Goal: Task Accomplishment & Management: Manage account settings

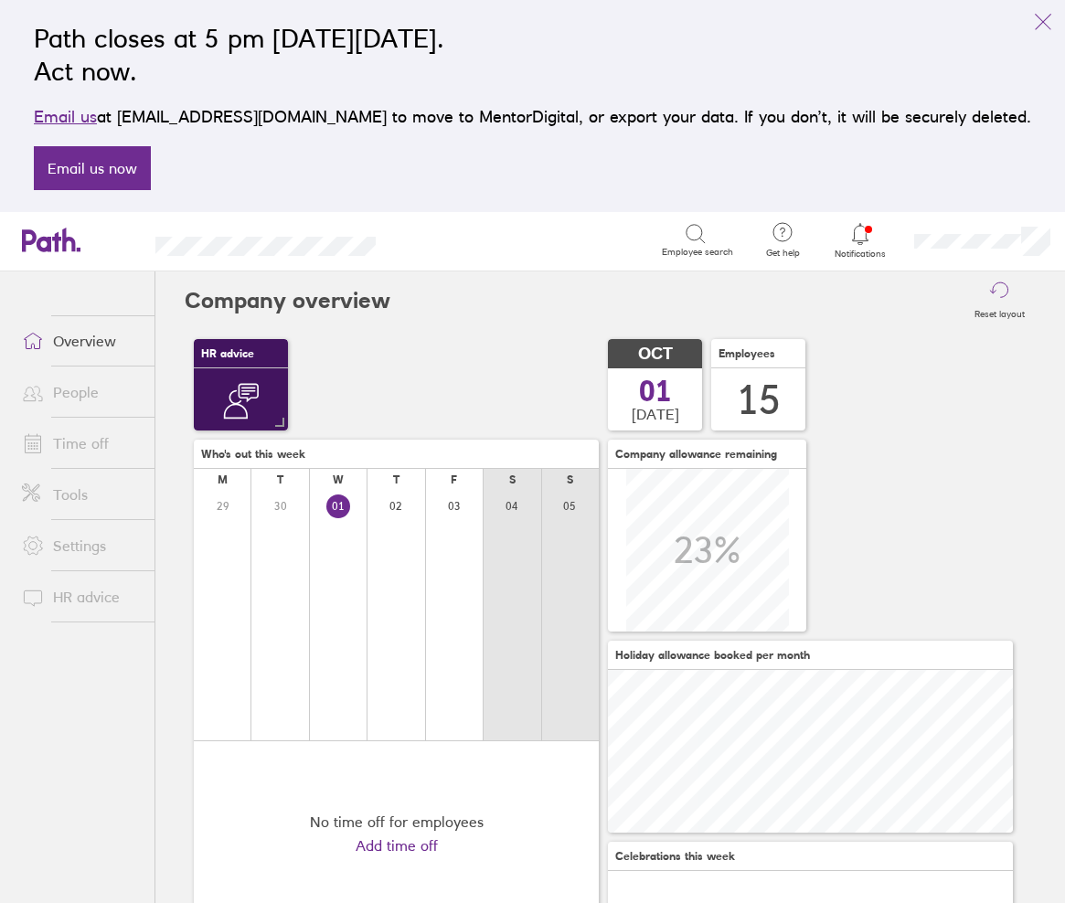
click at [75, 391] on link "People" at bounding box center [80, 392] width 147 height 37
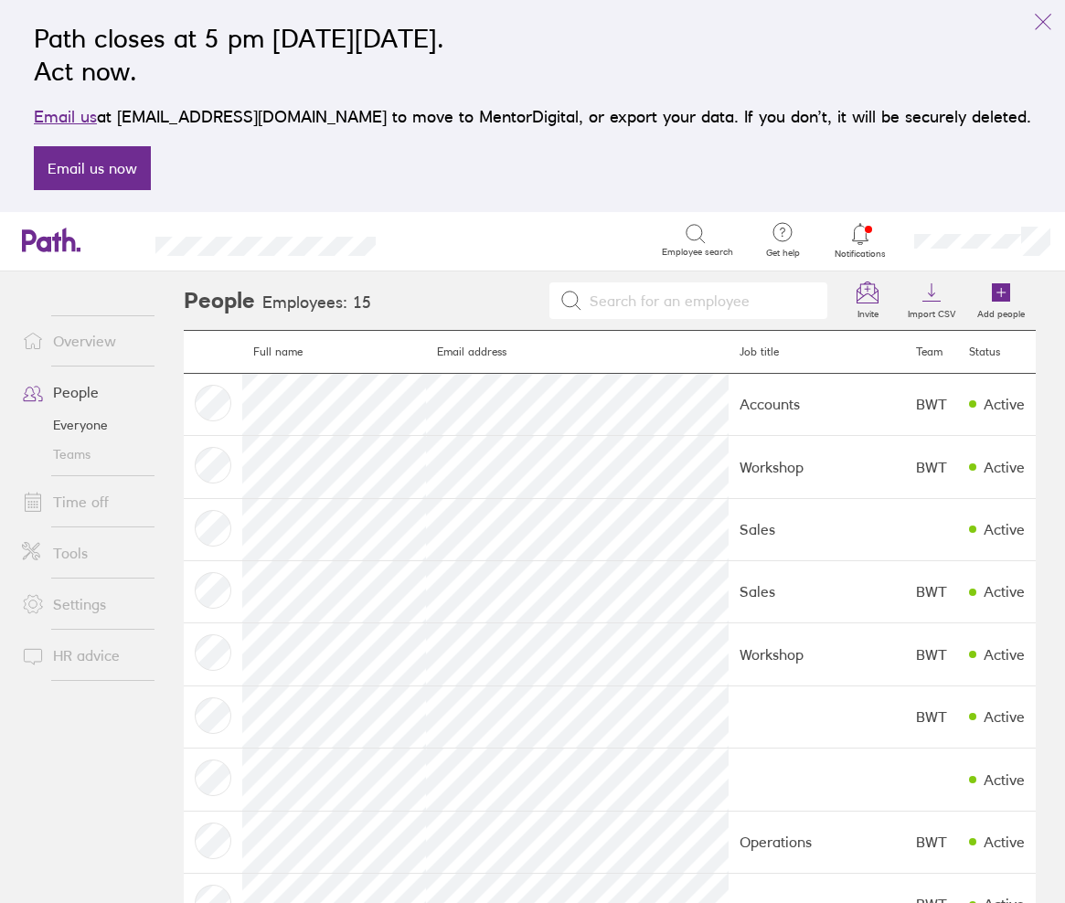
click at [80, 349] on link "Overview" at bounding box center [80, 341] width 147 height 37
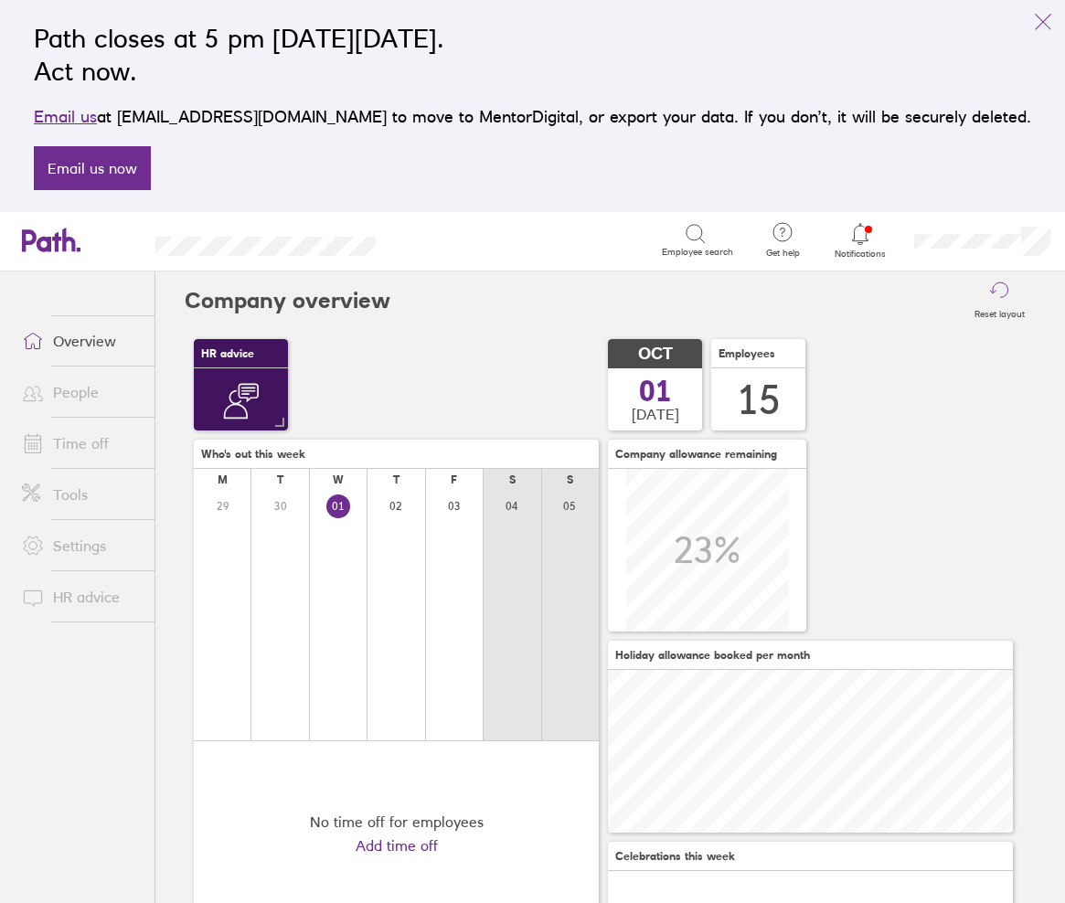
scroll to position [163, 405]
click at [88, 439] on link "Time off" at bounding box center [80, 443] width 147 height 37
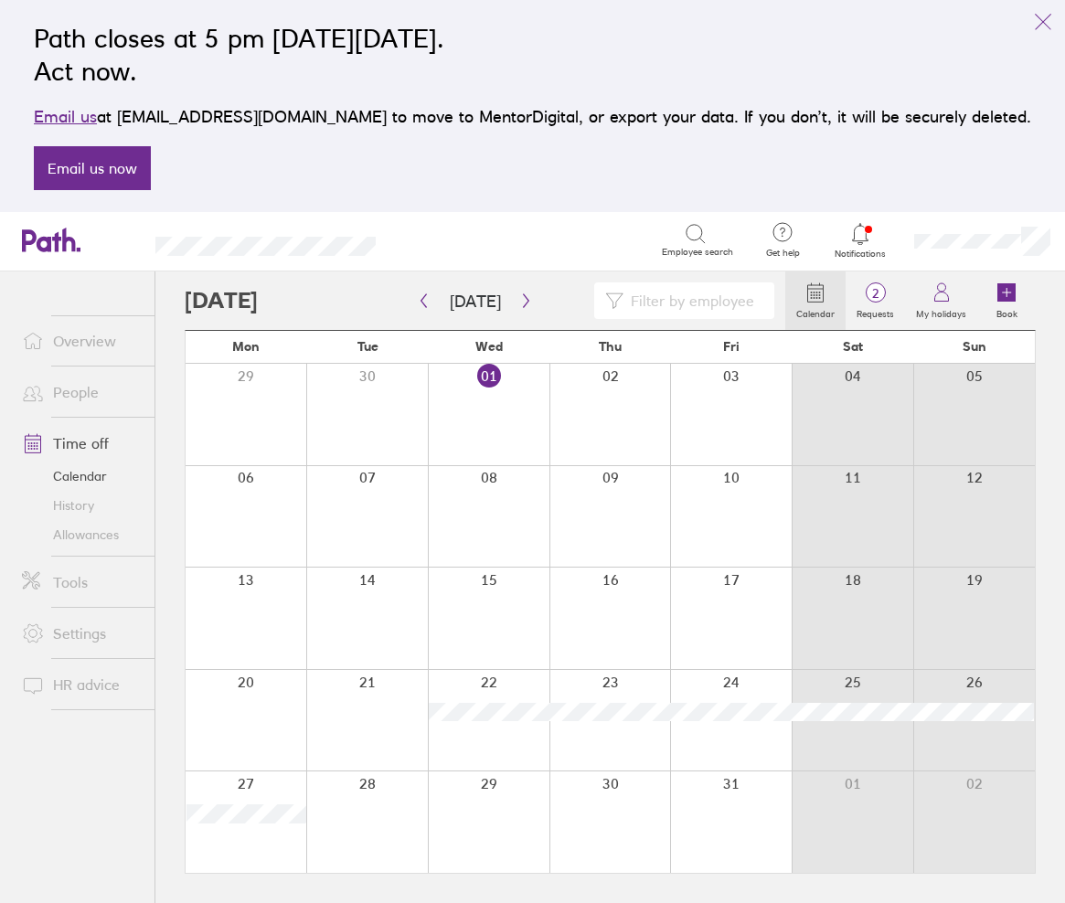
click at [673, 305] on input at bounding box center [693, 300] width 140 height 35
type input "and"
click at [473, 304] on button "[DATE]" at bounding box center [475, 301] width 80 height 30
click at [424, 301] on icon "button" at bounding box center [424, 300] width 14 height 15
click at [431, 303] on button "button" at bounding box center [423, 301] width 23 height 30
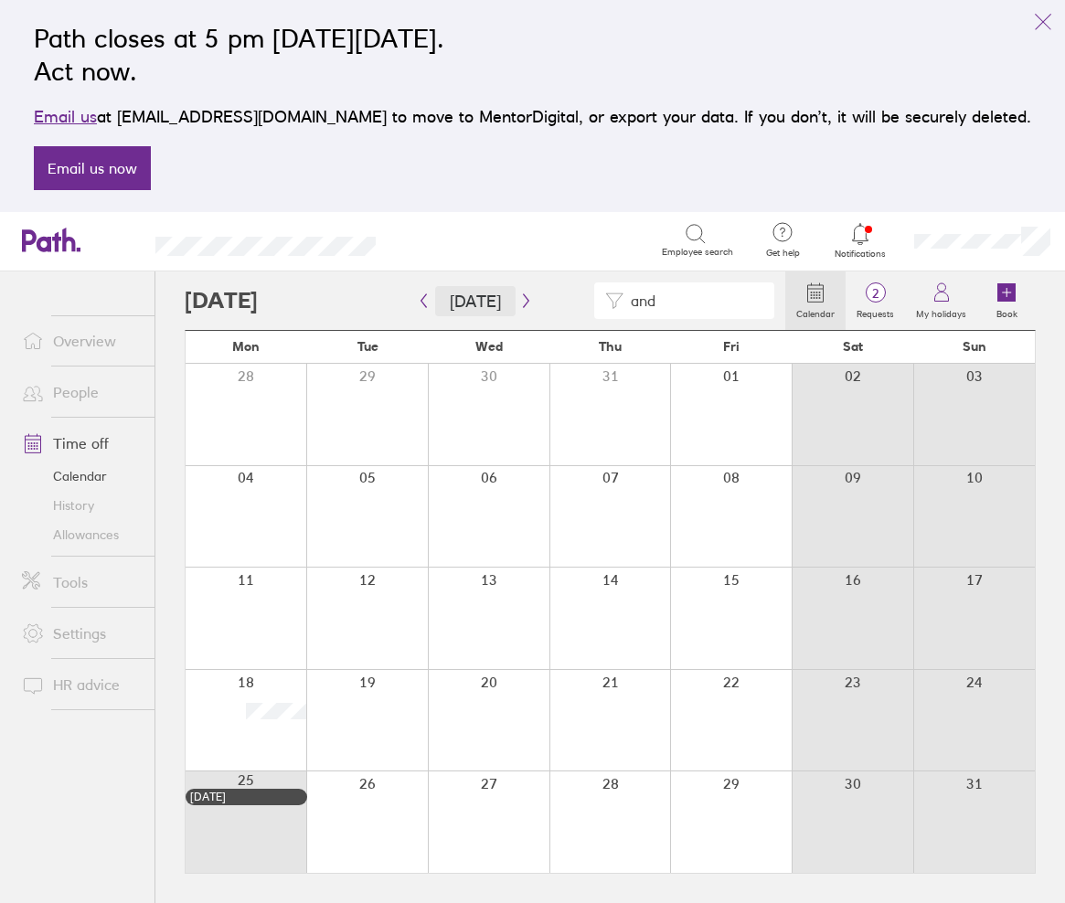
click at [435, 303] on button "[DATE]" at bounding box center [475, 301] width 80 height 30
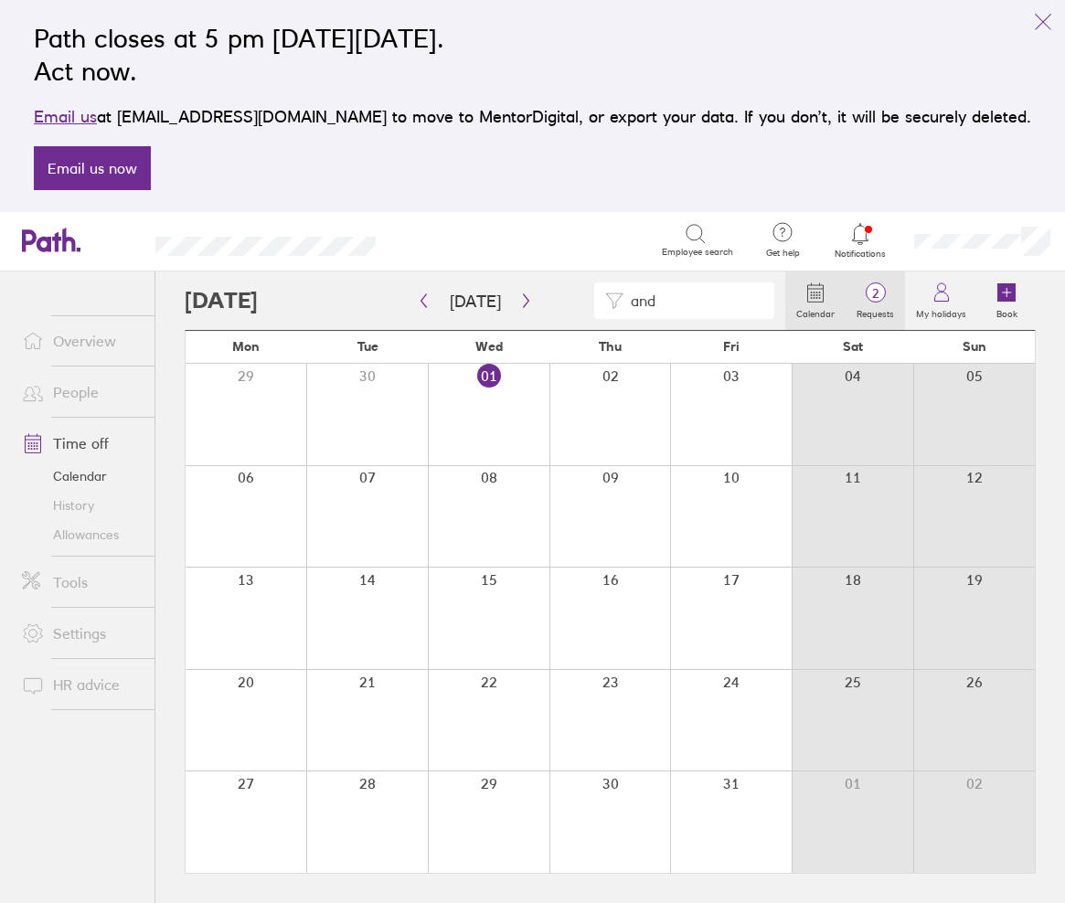
click at [887, 299] on span "2" at bounding box center [874, 293] width 59 height 15
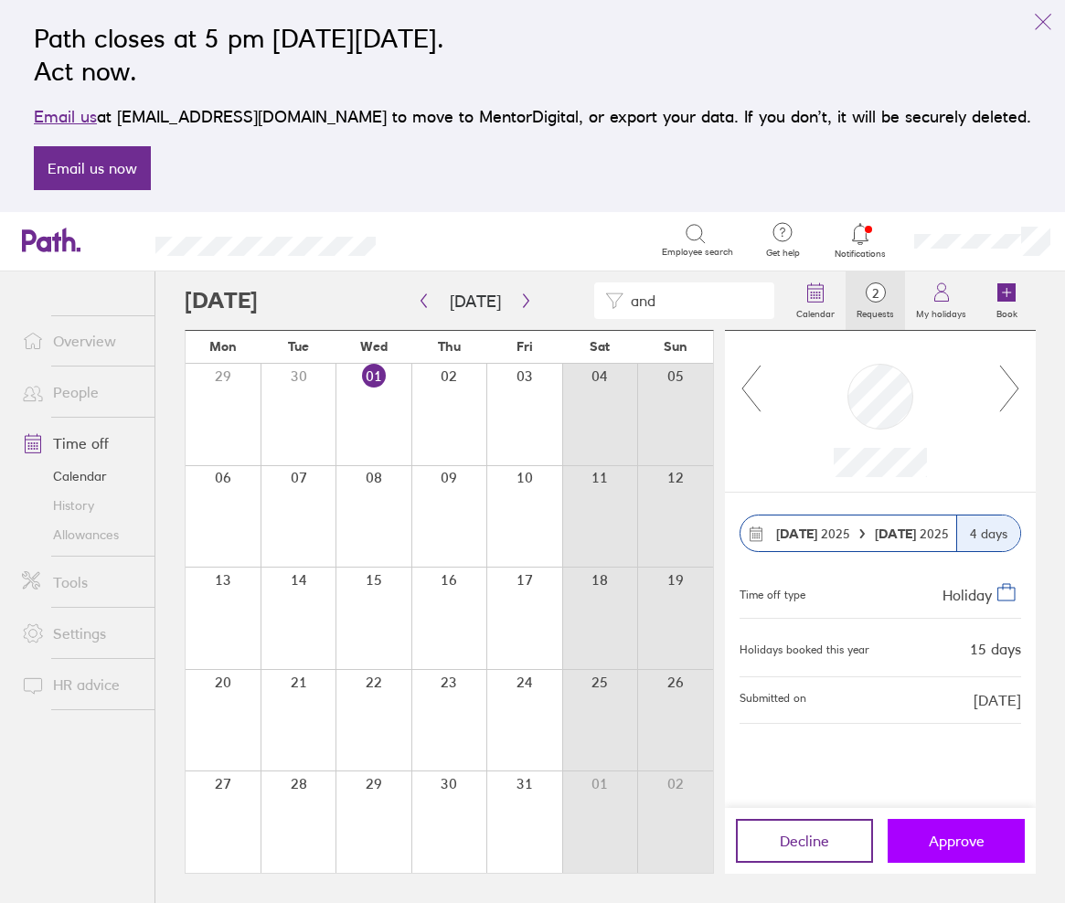
click at [968, 841] on span "Approve" at bounding box center [957, 841] width 56 height 16
click at [956, 842] on span "Approve" at bounding box center [957, 841] width 56 height 16
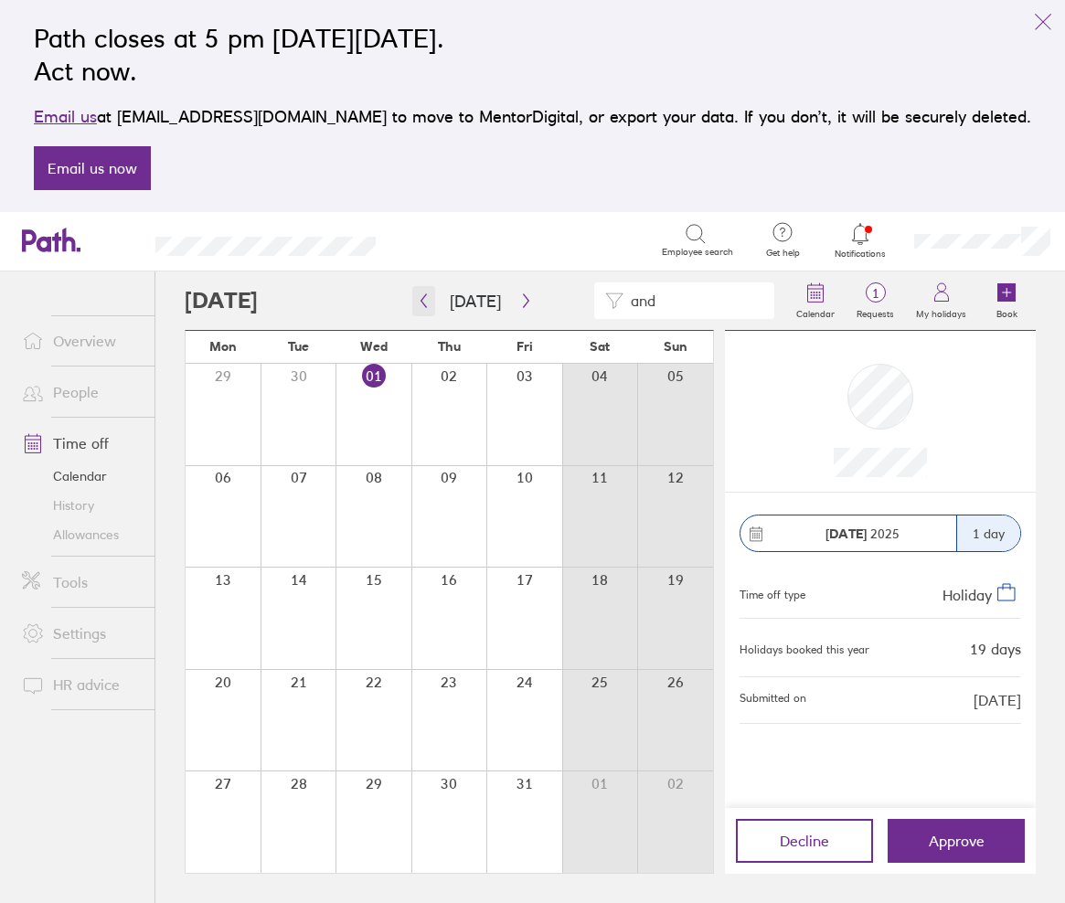
click at [422, 302] on icon "button" at bounding box center [423, 301] width 5 height 14
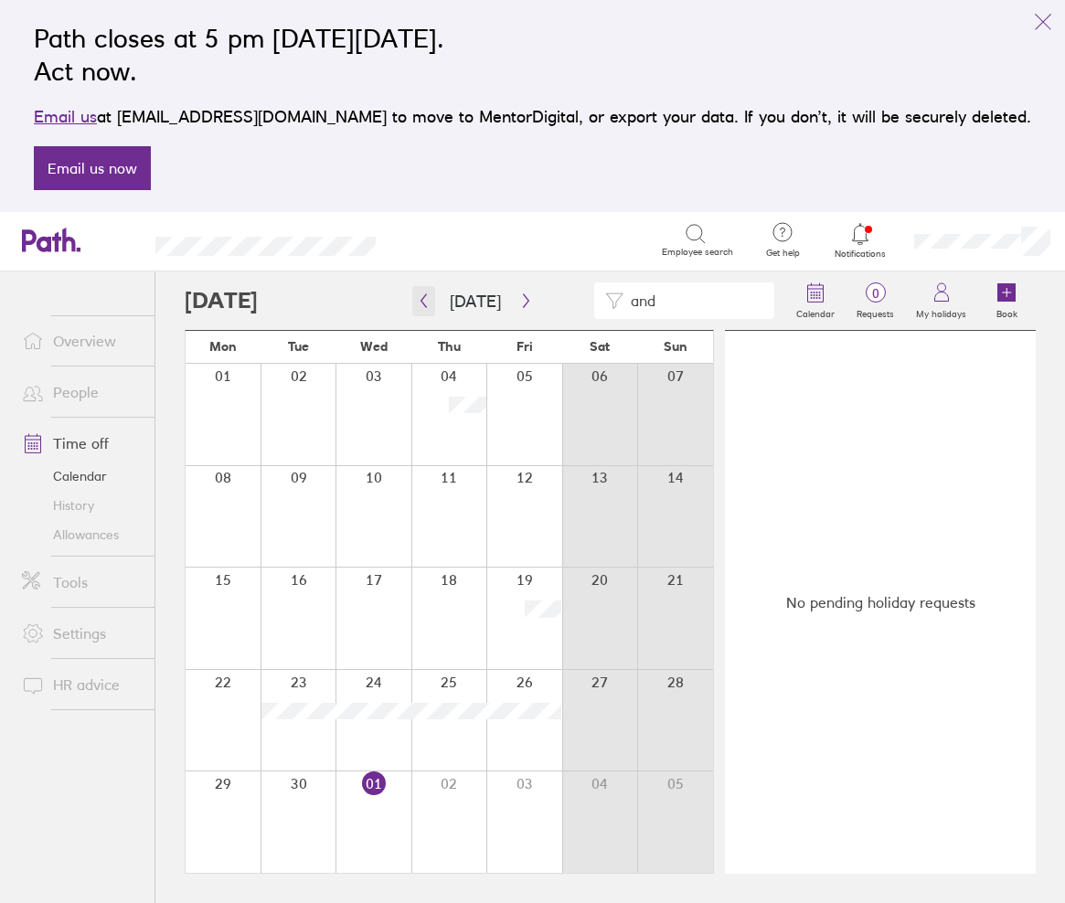
click at [420, 305] on icon "button" at bounding box center [424, 300] width 14 height 15
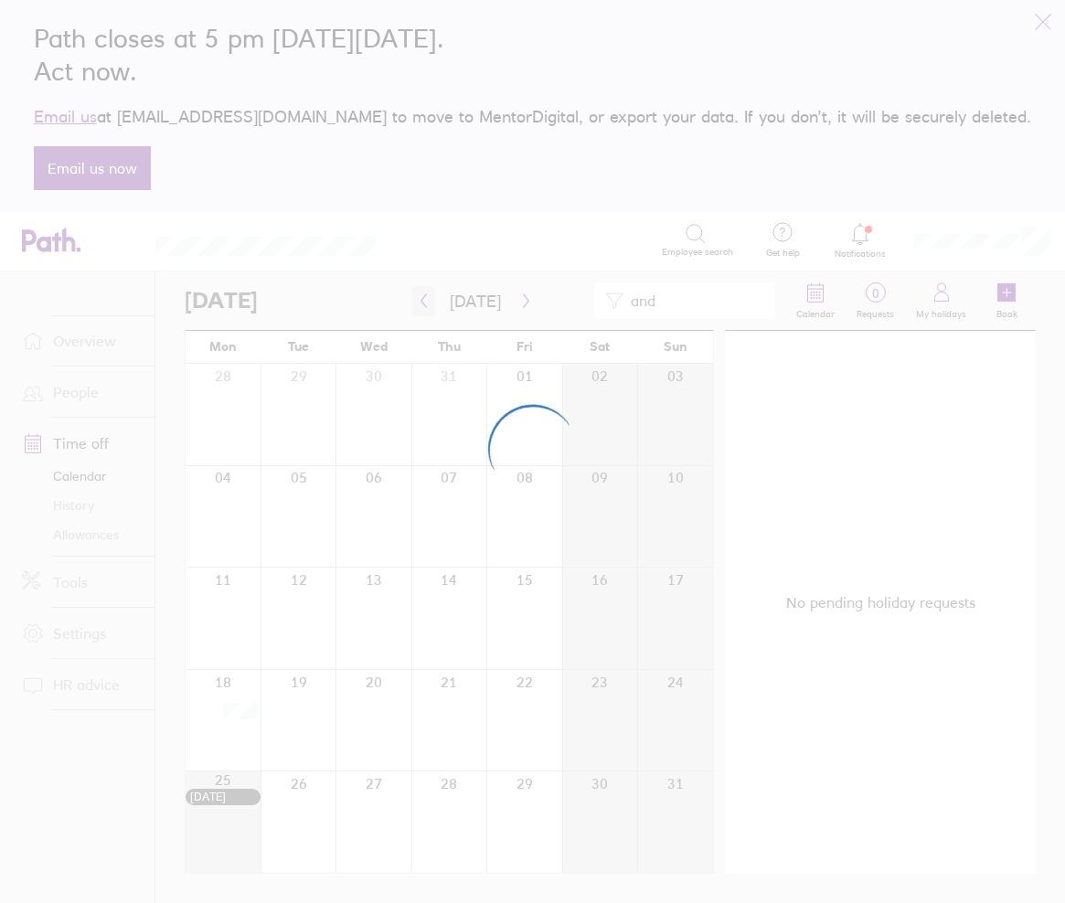
click at [420, 305] on div at bounding box center [532, 451] width 1065 height 903
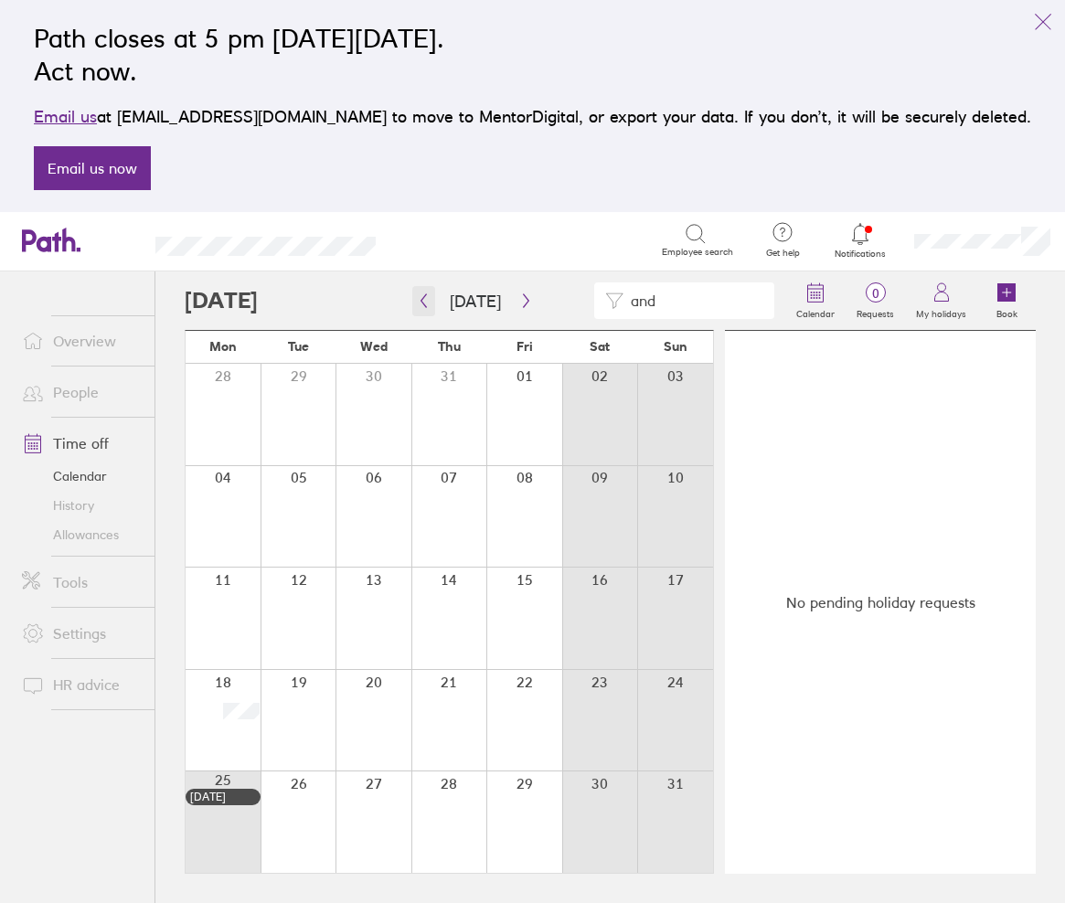
click at [419, 300] on icon "button" at bounding box center [424, 300] width 14 height 15
click at [428, 299] on icon "button" at bounding box center [424, 300] width 14 height 15
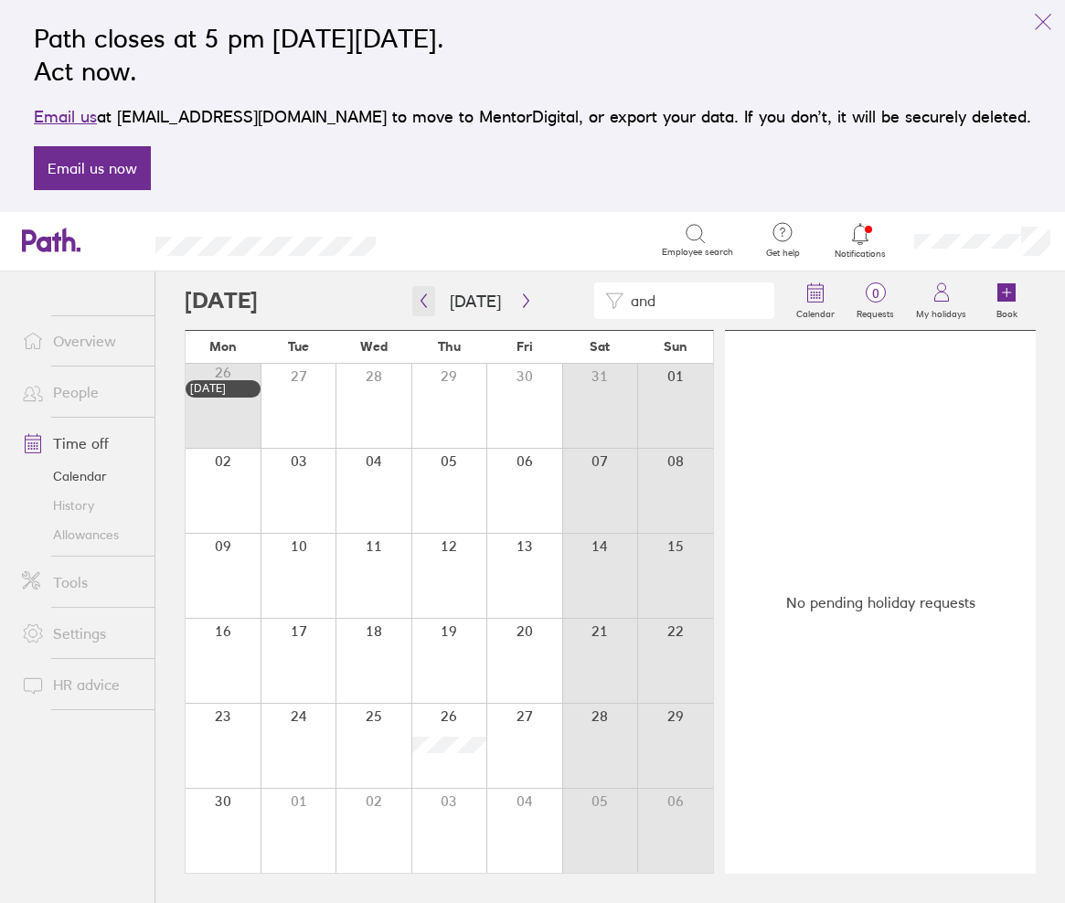
click at [420, 298] on icon "button" at bounding box center [424, 300] width 14 height 15
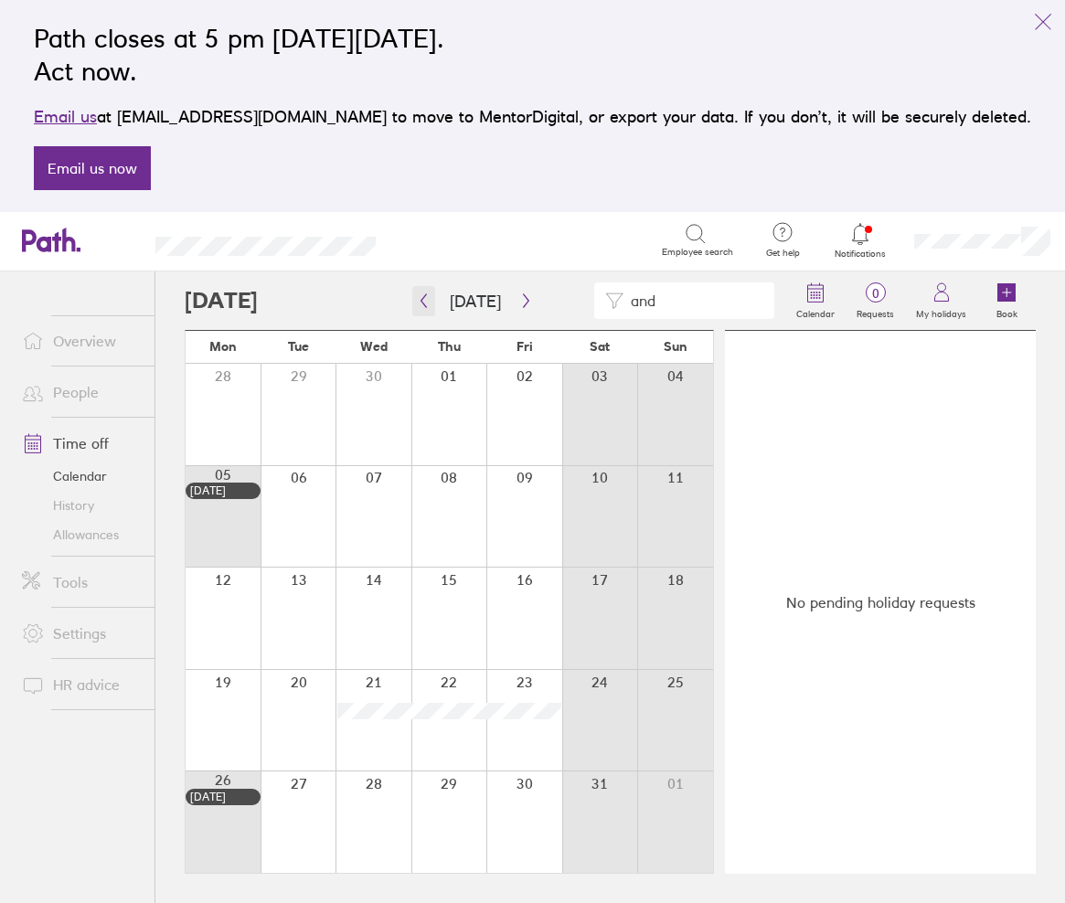
click at [428, 303] on icon "button" at bounding box center [424, 300] width 14 height 15
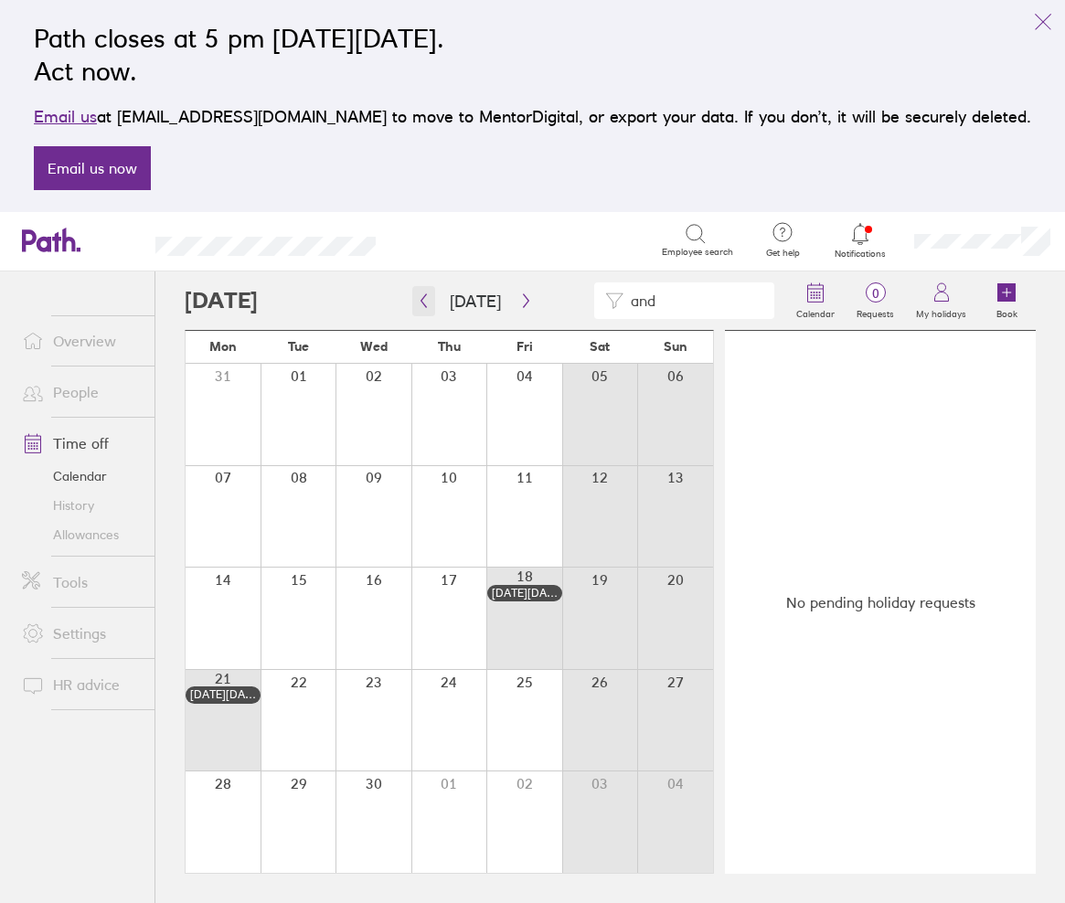
click at [426, 304] on icon "button" at bounding box center [424, 300] width 14 height 15
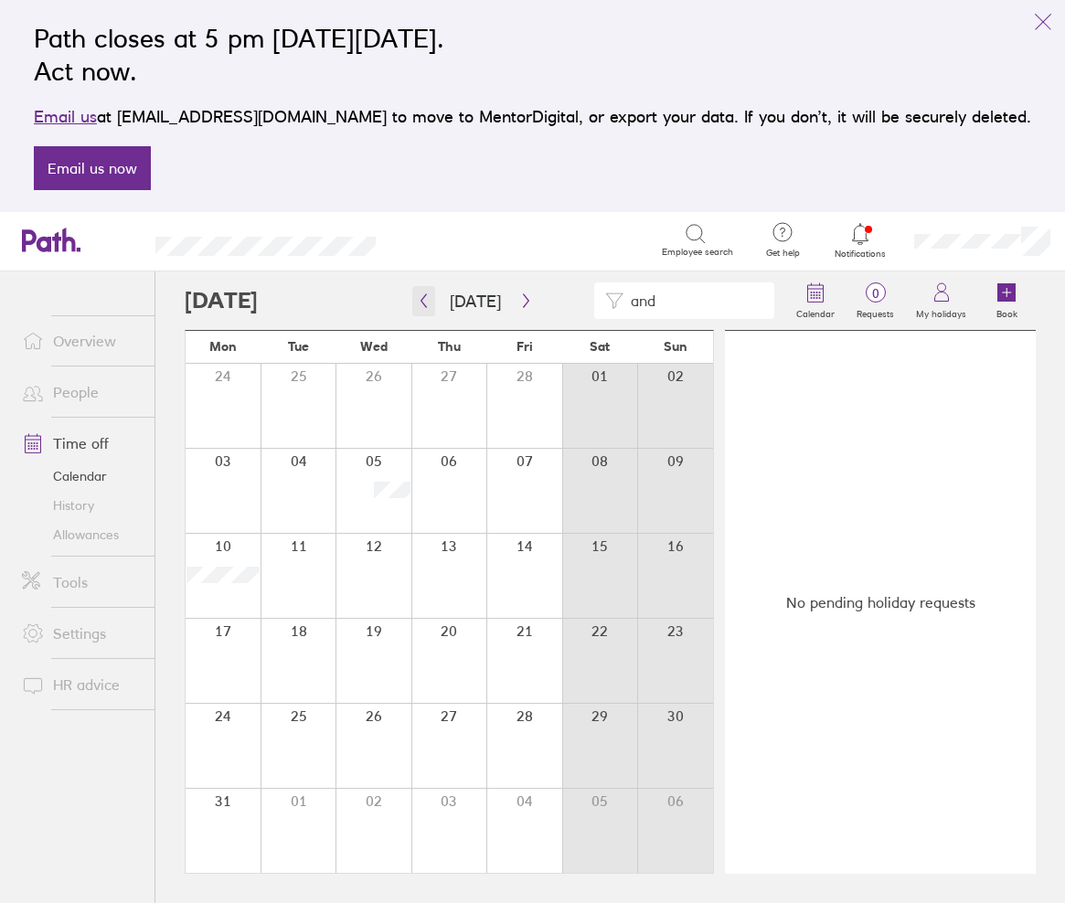
click at [432, 295] on button "button" at bounding box center [423, 301] width 23 height 30
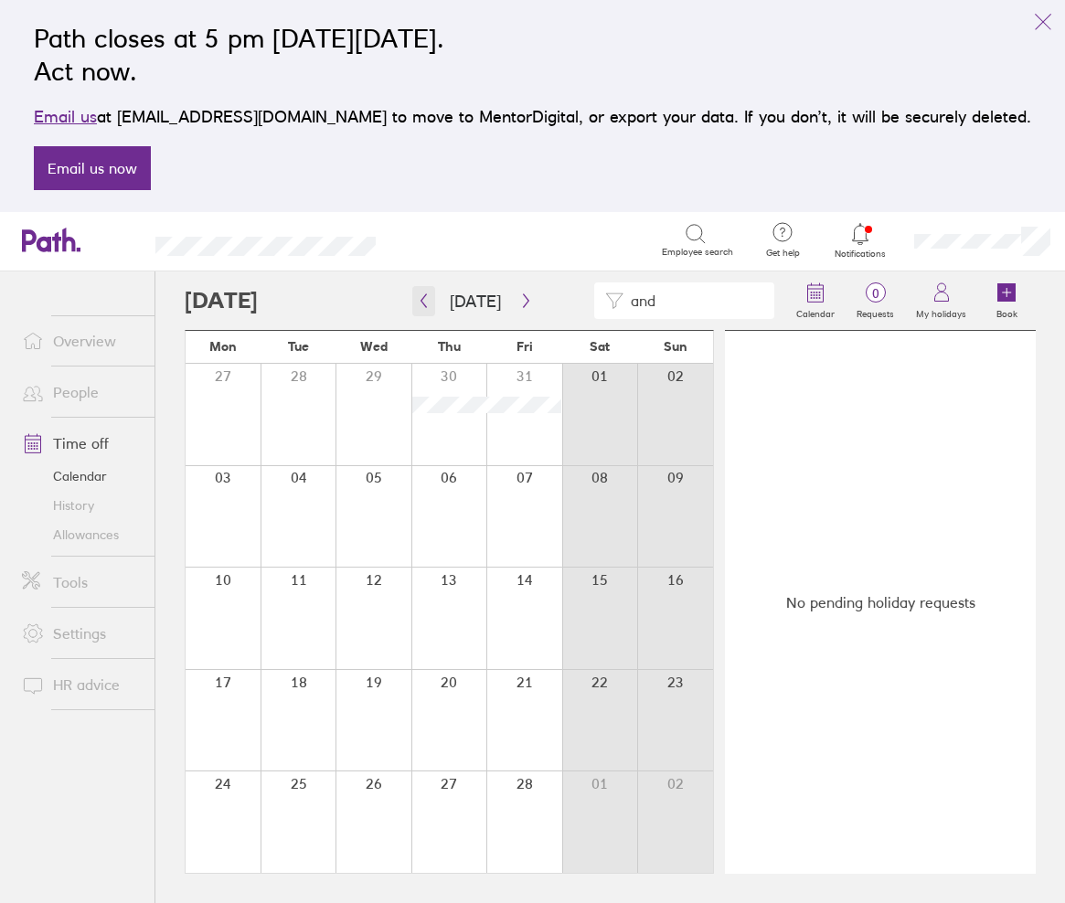
click at [427, 302] on icon "button" at bounding box center [424, 300] width 14 height 15
click at [478, 304] on button "[DATE]" at bounding box center [475, 301] width 80 height 30
click at [522, 298] on icon "button" at bounding box center [526, 300] width 14 height 15
click at [523, 303] on icon "button" at bounding box center [525, 301] width 5 height 14
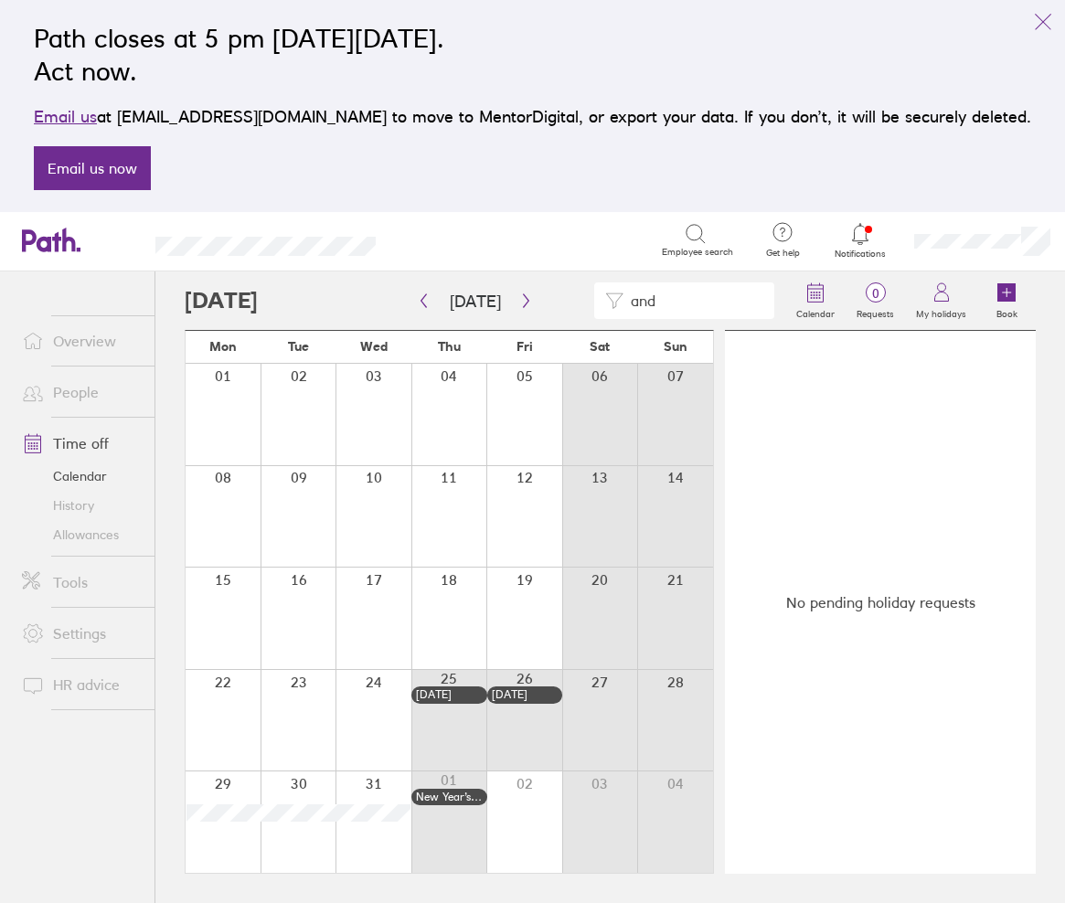
drag, startPoint x: 701, startPoint y: 297, endPoint x: 572, endPoint y: 297, distance: 128.9
click at [572, 297] on div "and" at bounding box center [485, 300] width 600 height 37
click at [695, 302] on input at bounding box center [693, 300] width 140 height 35
type input "ane"
click at [248, 303] on div "ane" at bounding box center [485, 300] width 600 height 37
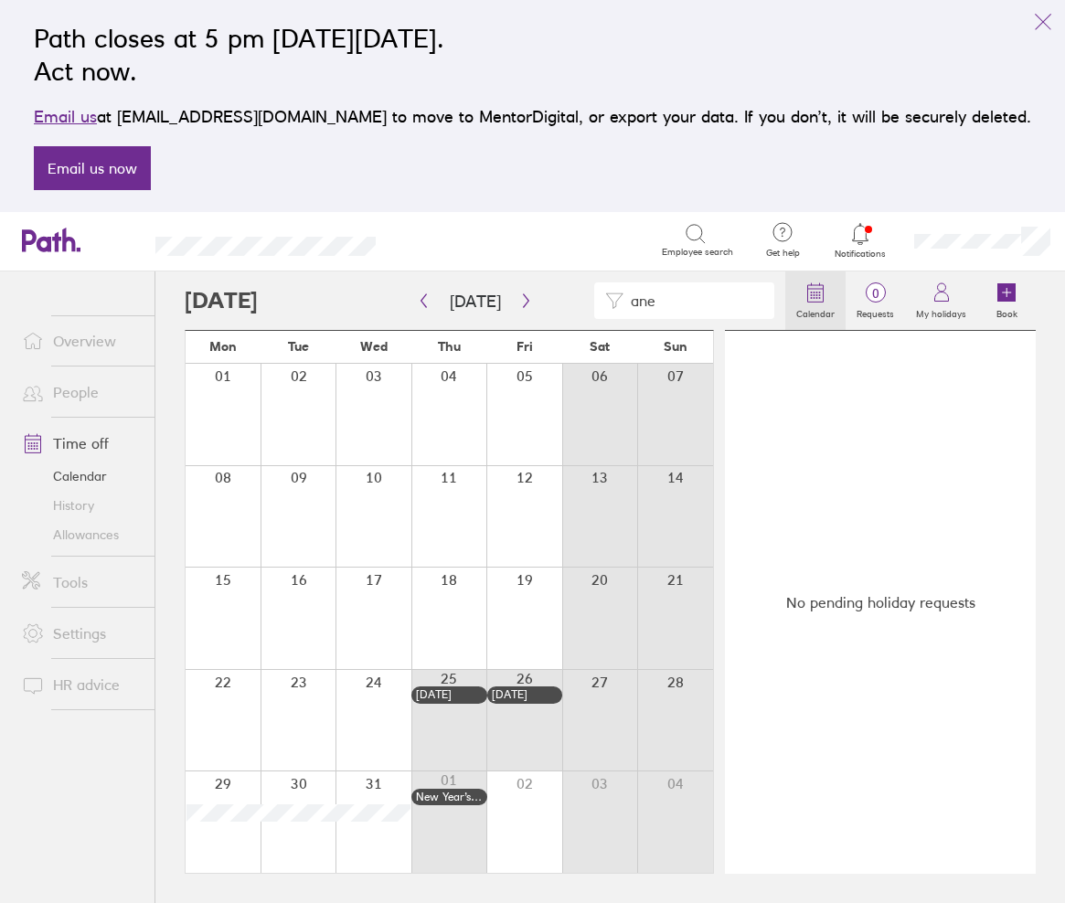
click at [836, 303] on label "Calendar" at bounding box center [815, 311] width 60 height 16
